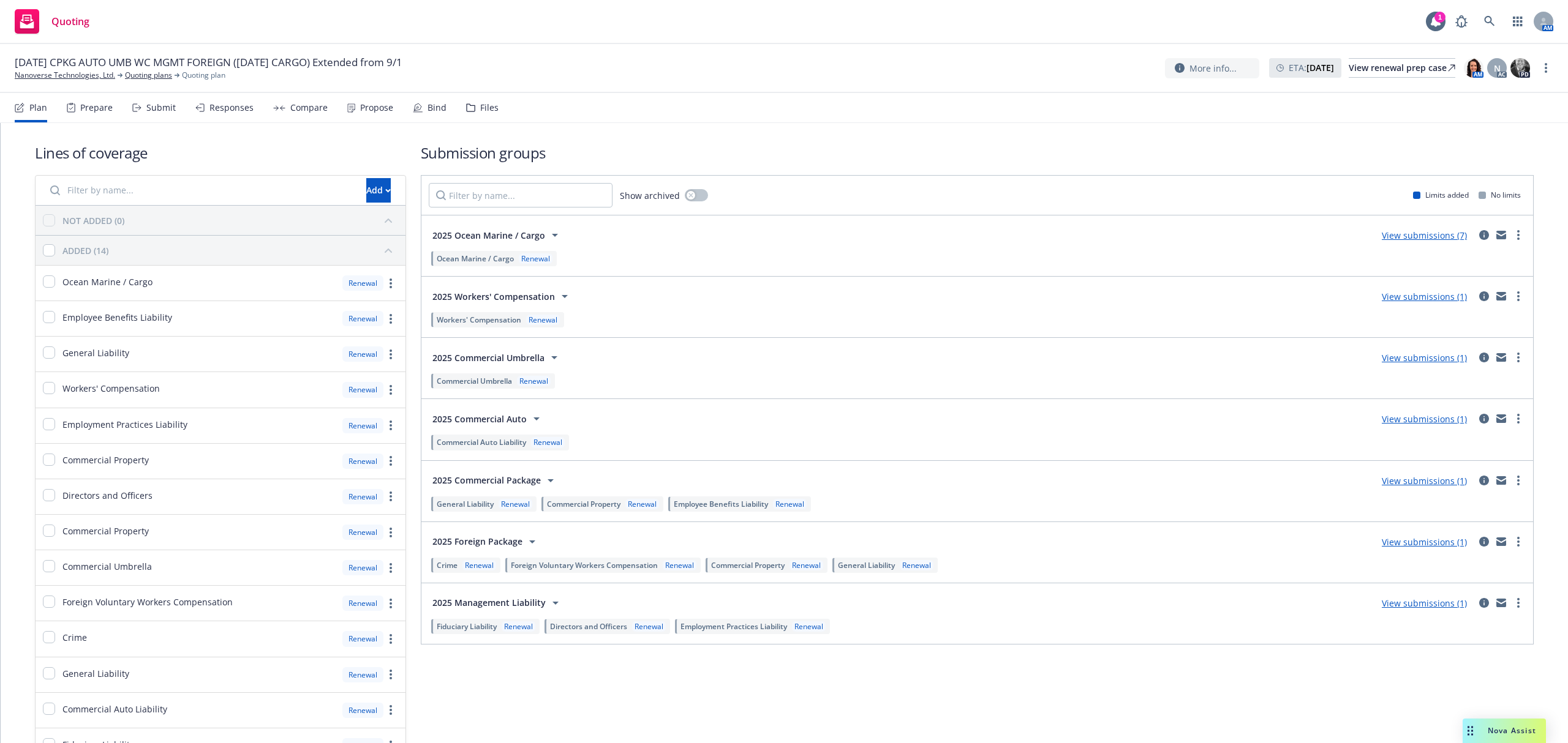
click at [480, 109] on div "Files" at bounding box center [489, 107] width 18 height 9
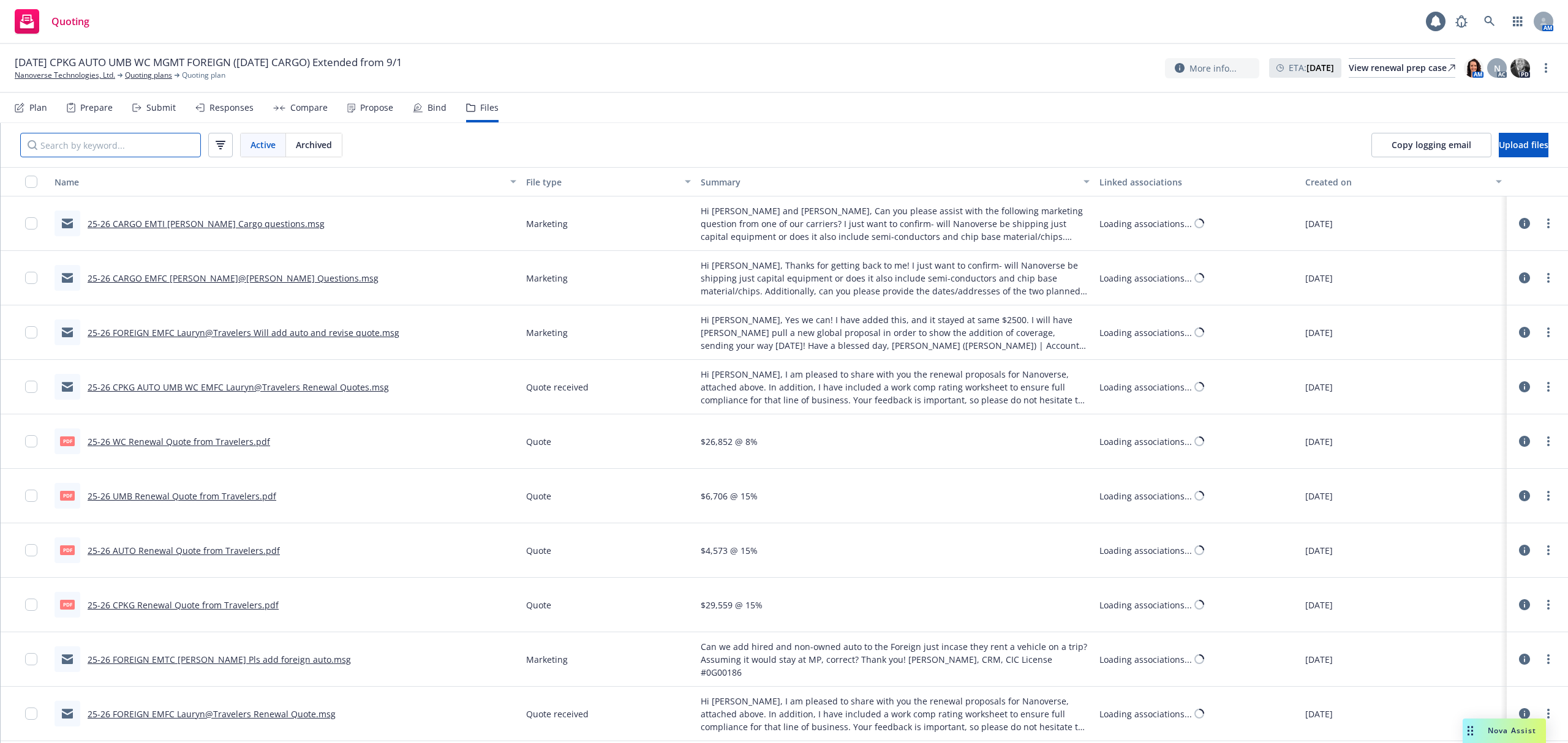
click at [104, 146] on input "Search by keyword..." at bounding box center [110, 145] width 181 height 25
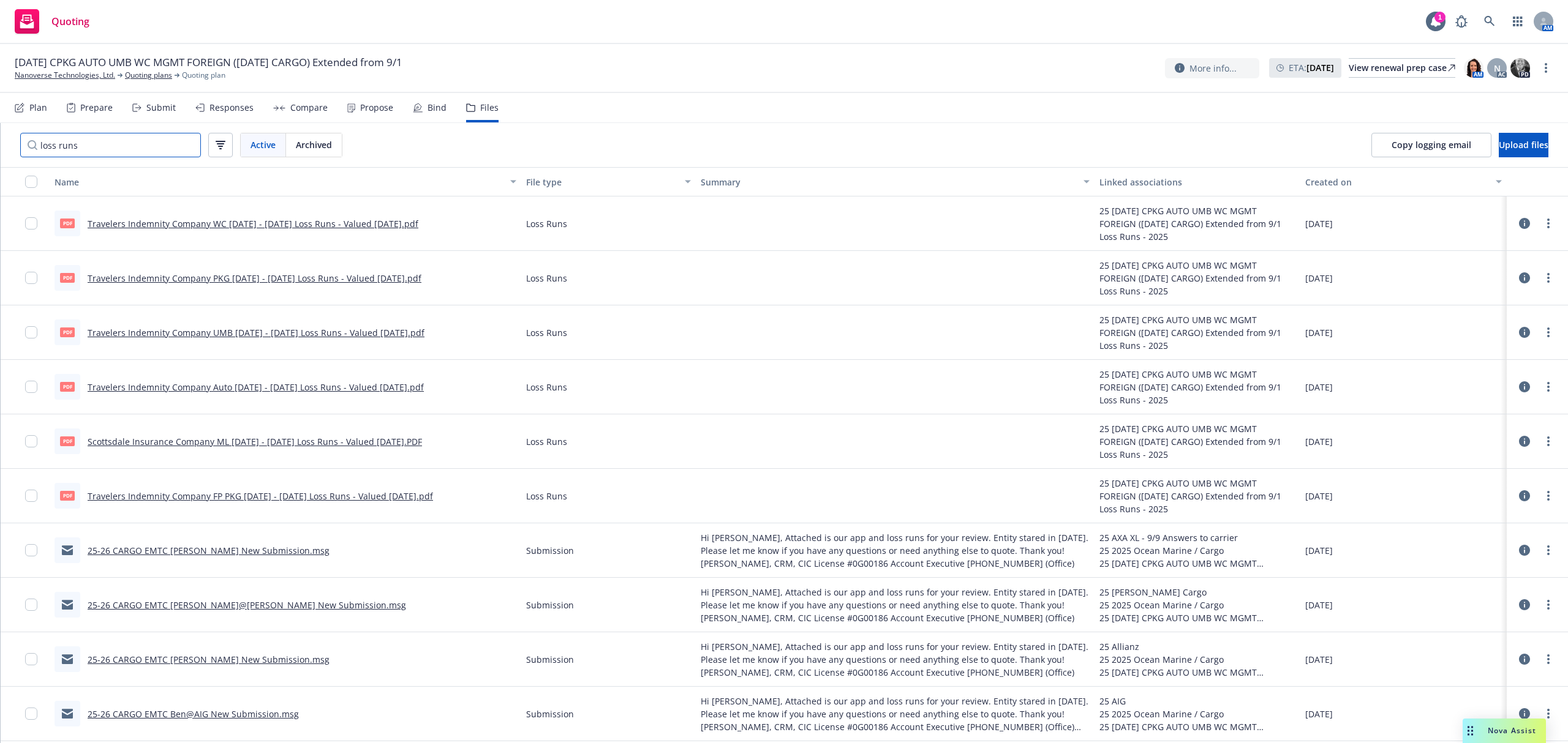
type input "loss runs"
click at [188, 226] on link "Travelers Indemnity Company WC [DATE] - [DATE] Loss Runs - Valued [DATE].pdf" at bounding box center [253, 224] width 331 height 12
click at [75, 79] on link "Nanoverse Technologies, Ltd." at bounding box center [64, 75] width 100 height 11
